Goal: Check status: Check status

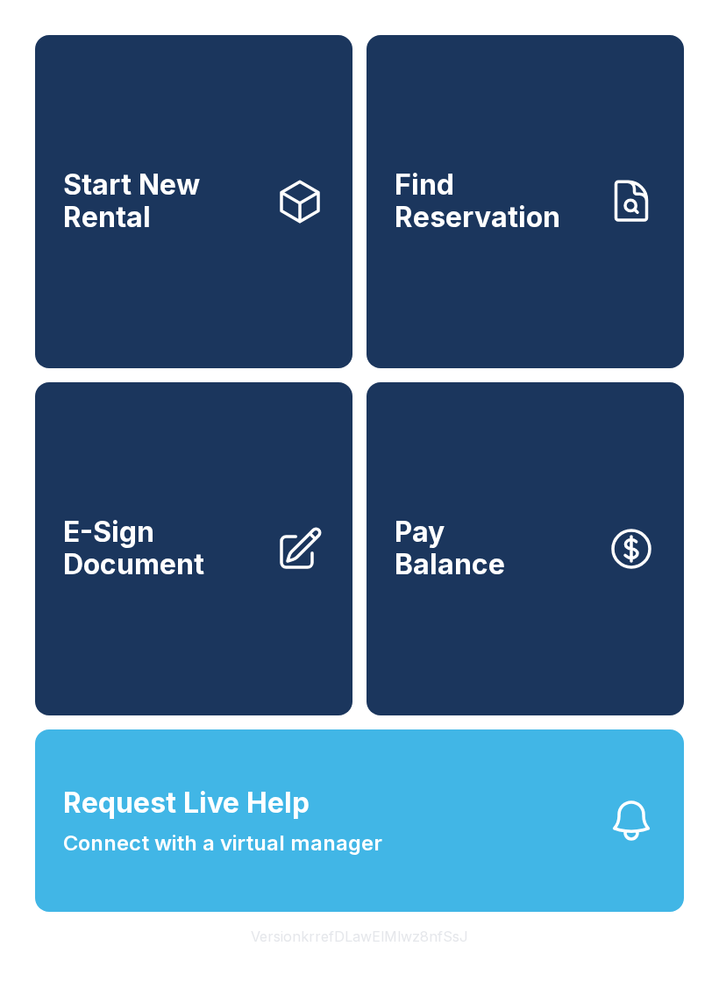
click at [368, 859] on span "Connect with a virtual manager" at bounding box center [222, 844] width 319 height 32
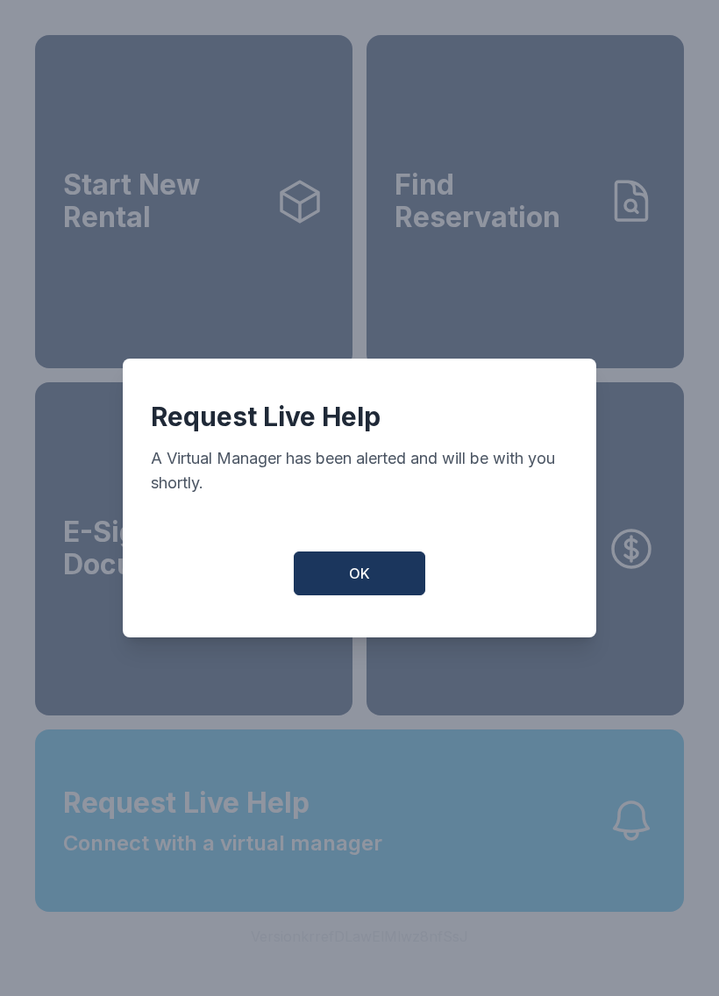
click at [388, 583] on button "OK" at bounding box center [360, 574] width 132 height 44
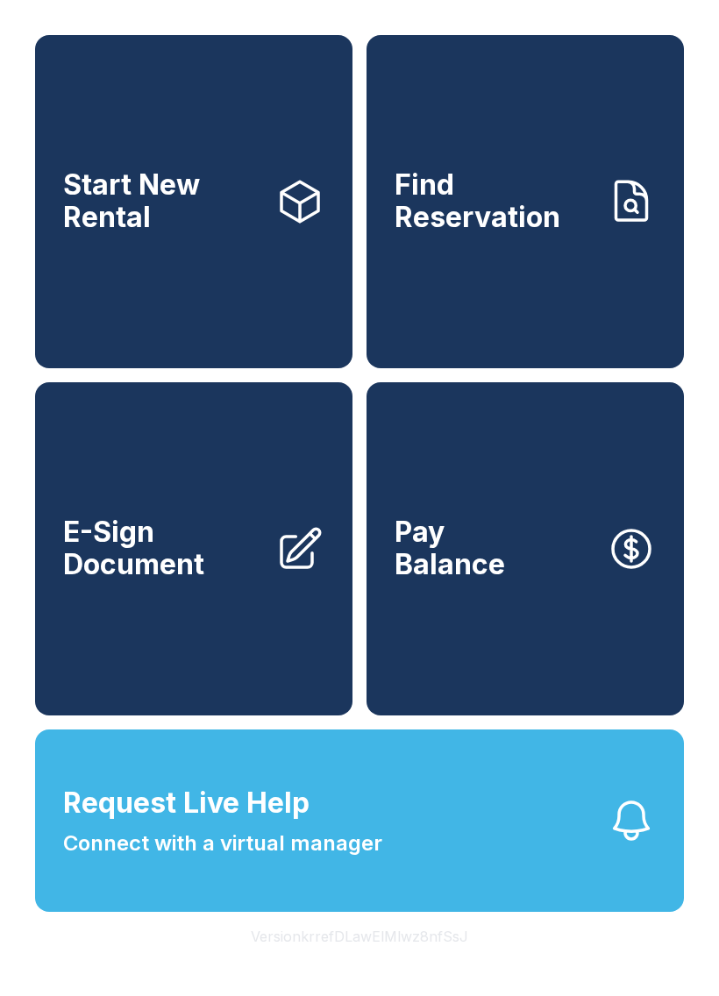
click at [545, 275] on link "Find Reservation" at bounding box center [525, 201] width 317 height 333
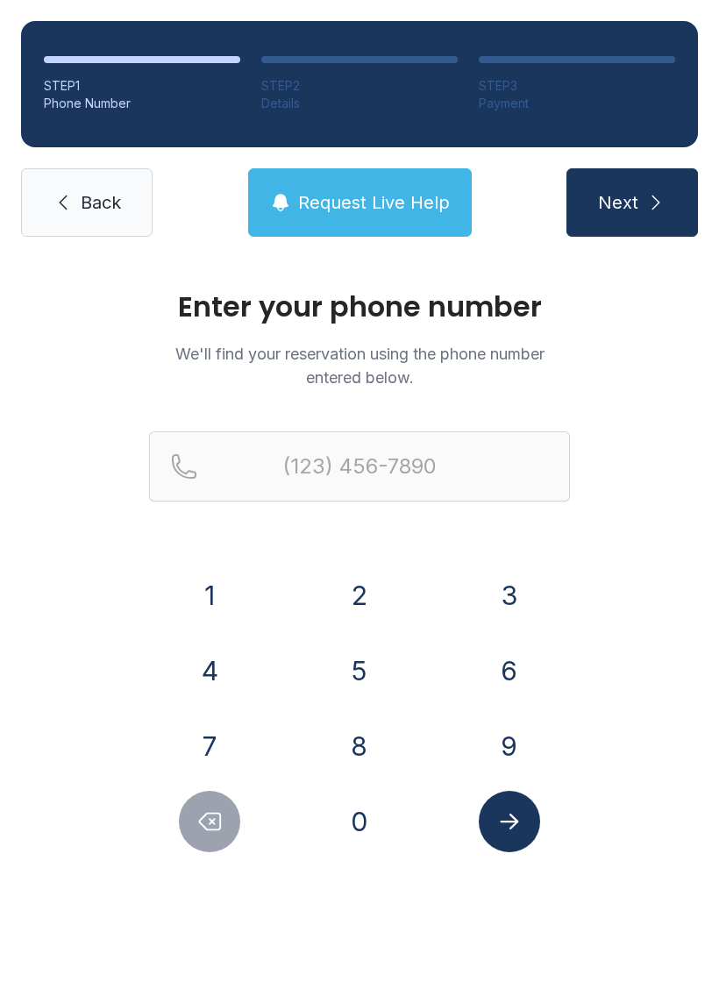
click at [514, 753] on button "9" at bounding box center [509, 746] width 61 height 61
click at [487, 593] on button "3" at bounding box center [509, 595] width 61 height 61
click at [202, 595] on button "1" at bounding box center [209, 595] width 61 height 61
click at [366, 582] on button "2" at bounding box center [359, 595] width 61 height 61
click at [377, 679] on button "5" at bounding box center [359, 670] width 61 height 61
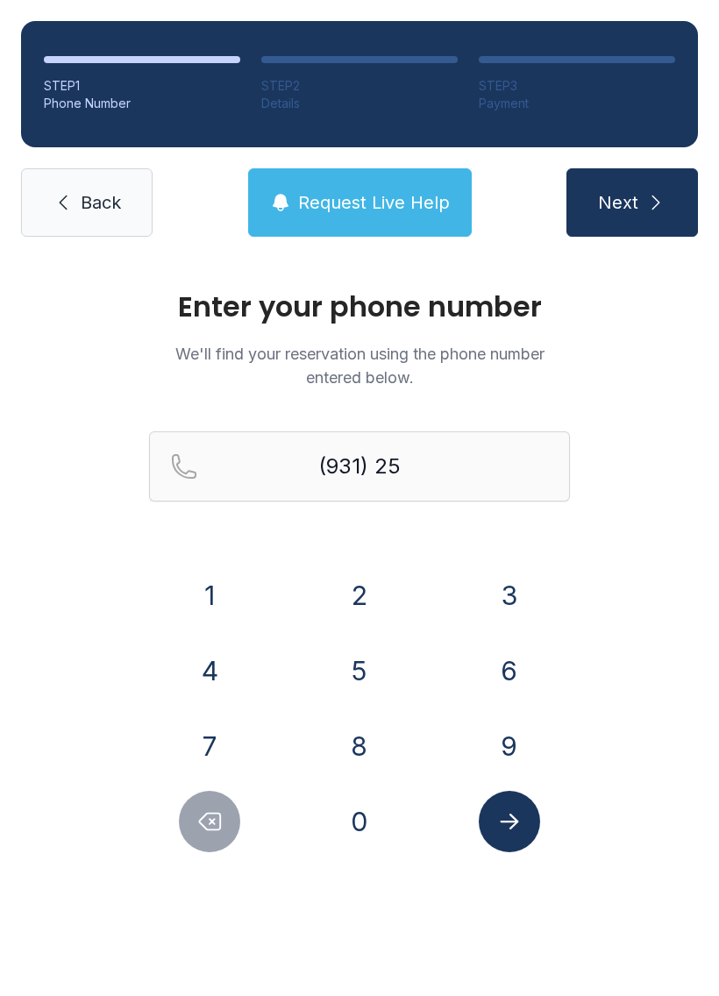
click at [193, 663] on button "4" at bounding box center [209, 670] width 61 height 61
click at [494, 758] on button "9" at bounding box center [509, 746] width 61 height 61
click at [185, 749] on button "7" at bounding box center [209, 746] width 61 height 61
click at [359, 829] on button "0" at bounding box center [359, 821] width 61 height 61
click at [514, 588] on button "3" at bounding box center [509, 595] width 61 height 61
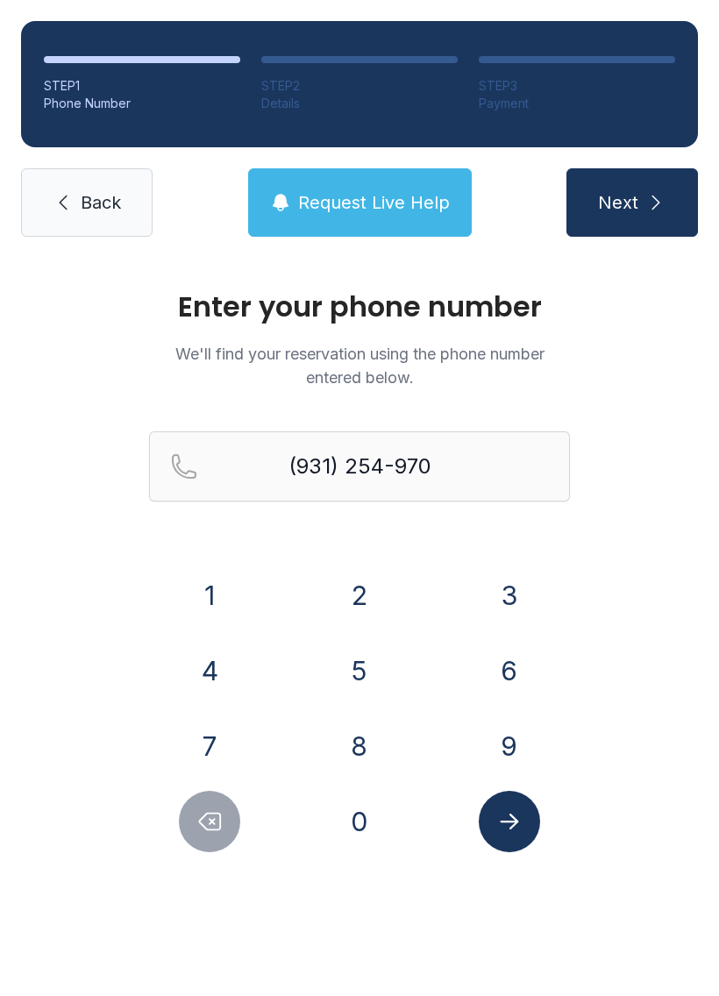
type input "[PHONE_NUMBER]"
click at [516, 850] on button "Submit lookup form" at bounding box center [509, 821] width 61 height 61
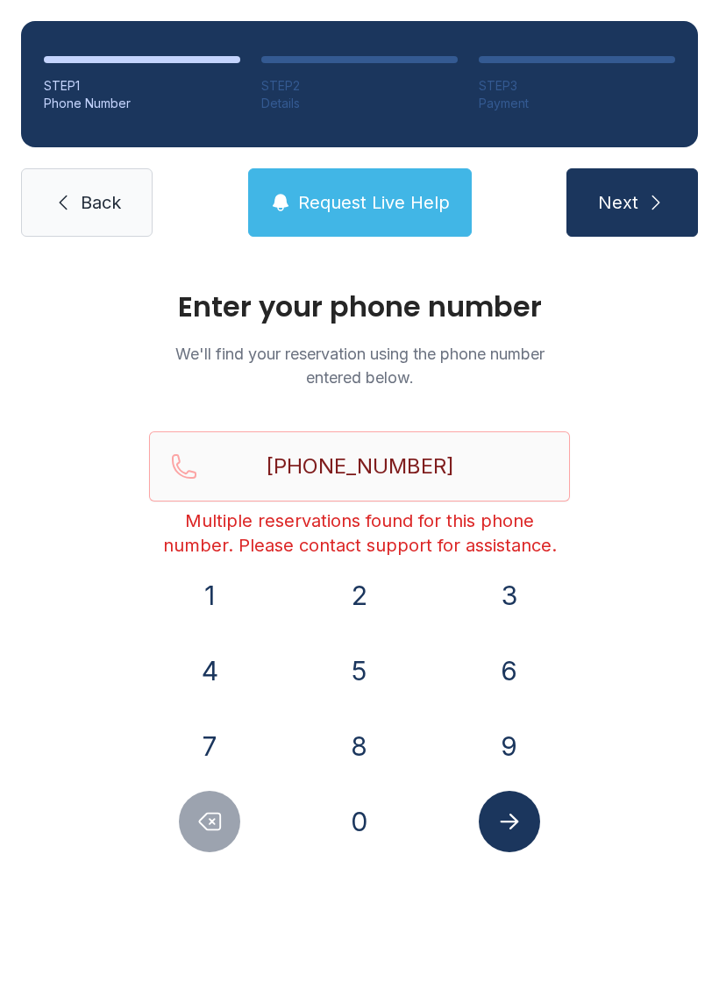
click at [408, 214] on span "Request Live Help" at bounding box center [374, 202] width 152 height 25
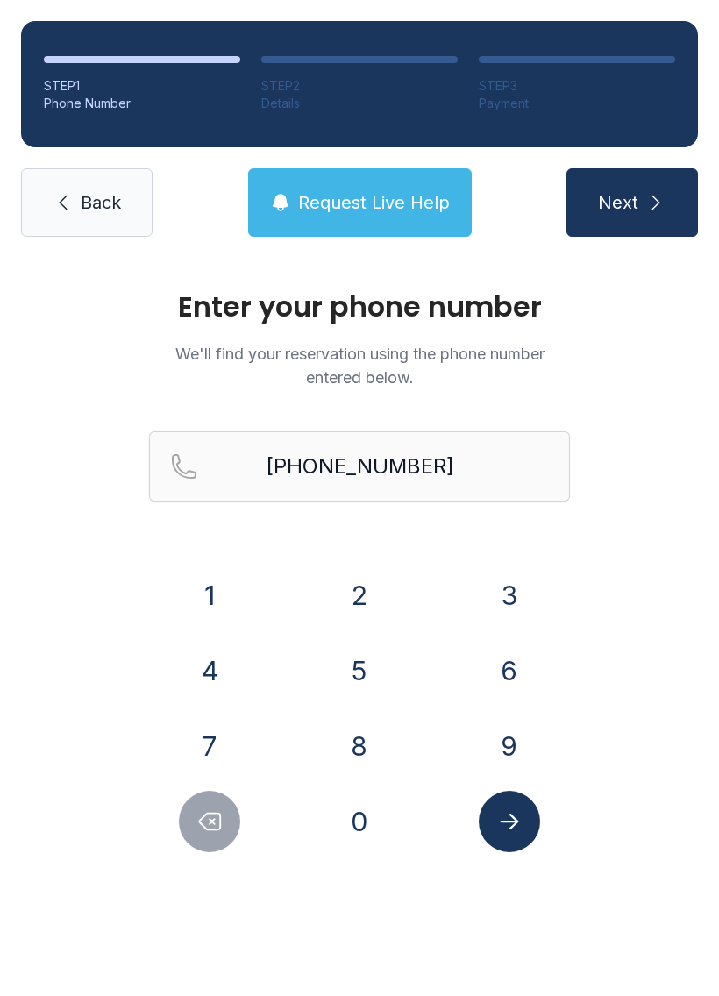
click at [354, 575] on button "2" at bounding box center [359, 595] width 61 height 61
